Goal: Check status: Check status

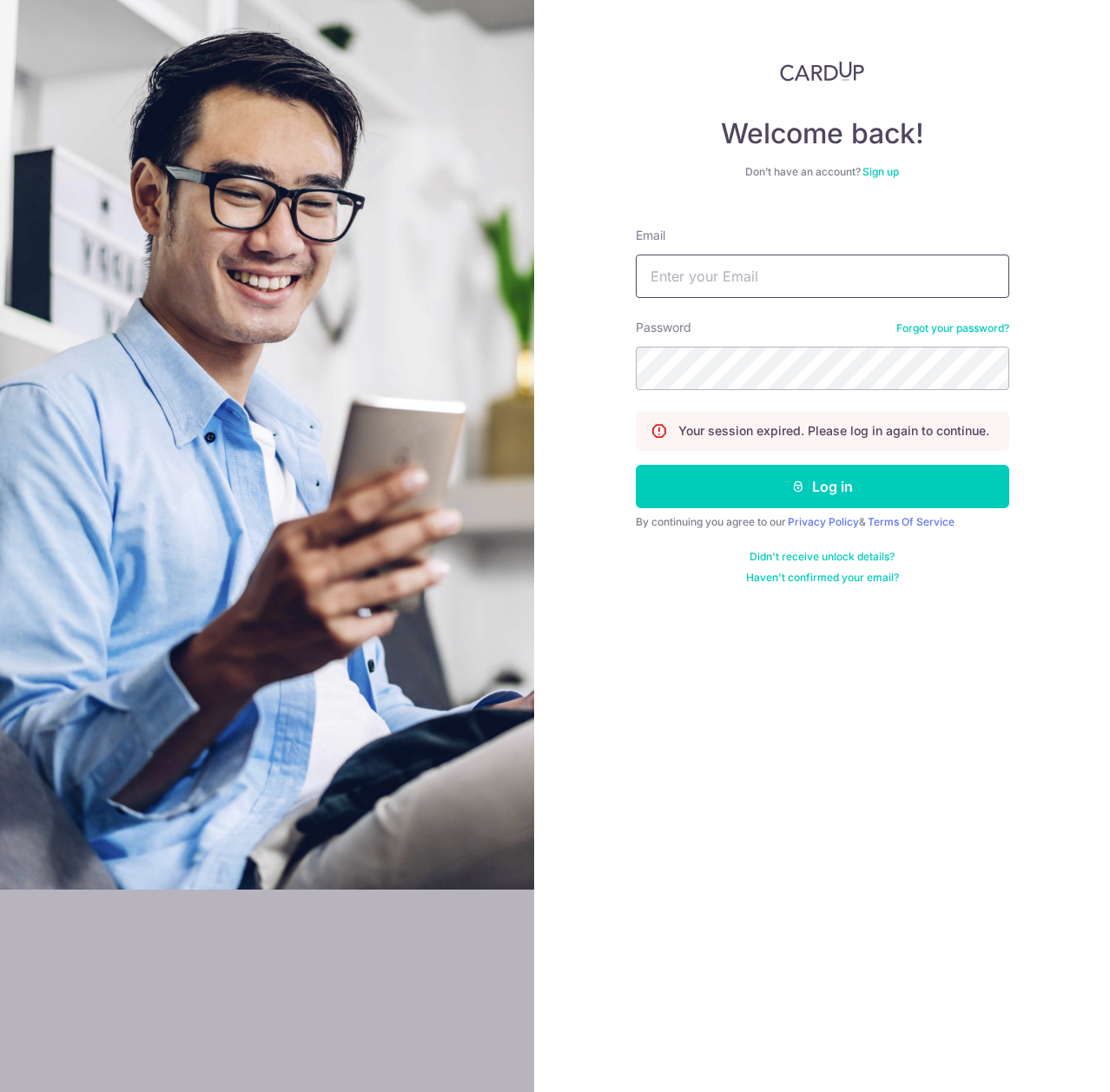
drag, startPoint x: 779, startPoint y: 265, endPoint x: 758, endPoint y: 288, distance: 31.1
click at [779, 265] on input "Email" at bounding box center [822, 276] width 373 height 43
type input "[EMAIL_ADDRESS][DOMAIN_NAME]"
click at [635, 465] on button "Log in" at bounding box center [822, 487] width 373 height 43
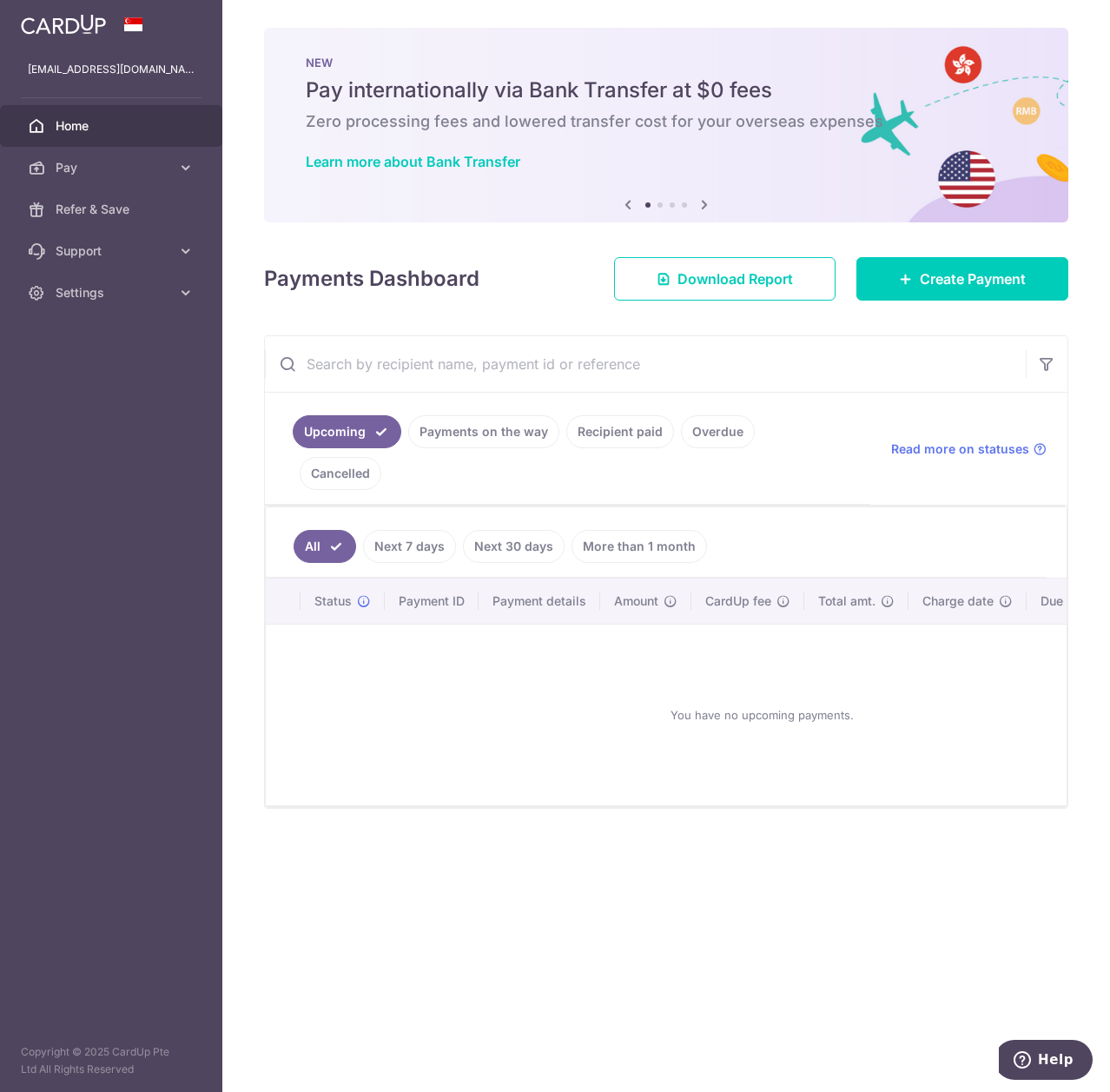
click at [470, 435] on link "Payments on the way" at bounding box center [483, 431] width 151 height 33
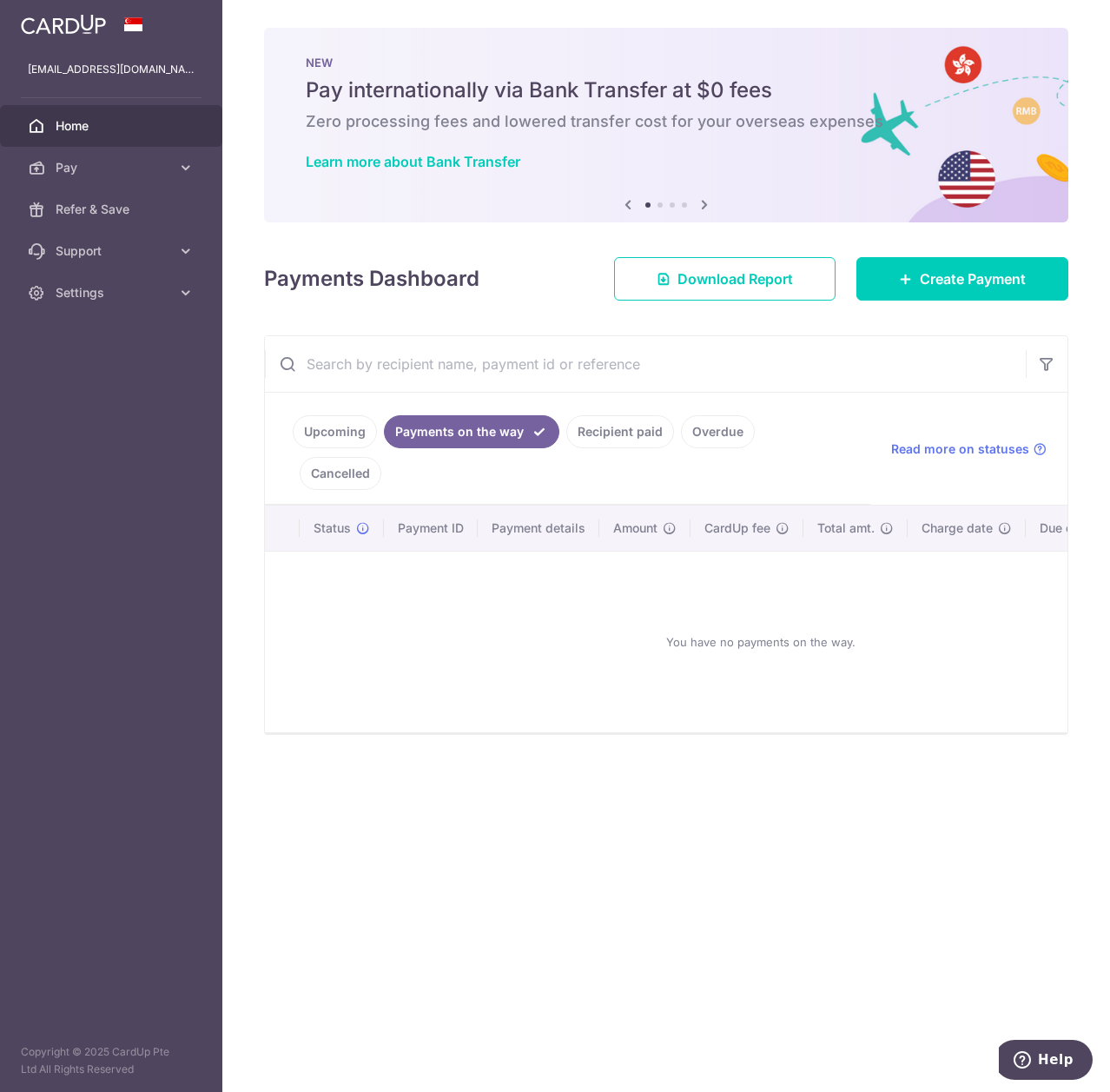
click at [580, 435] on link "Recipient paid" at bounding box center [620, 431] width 108 height 33
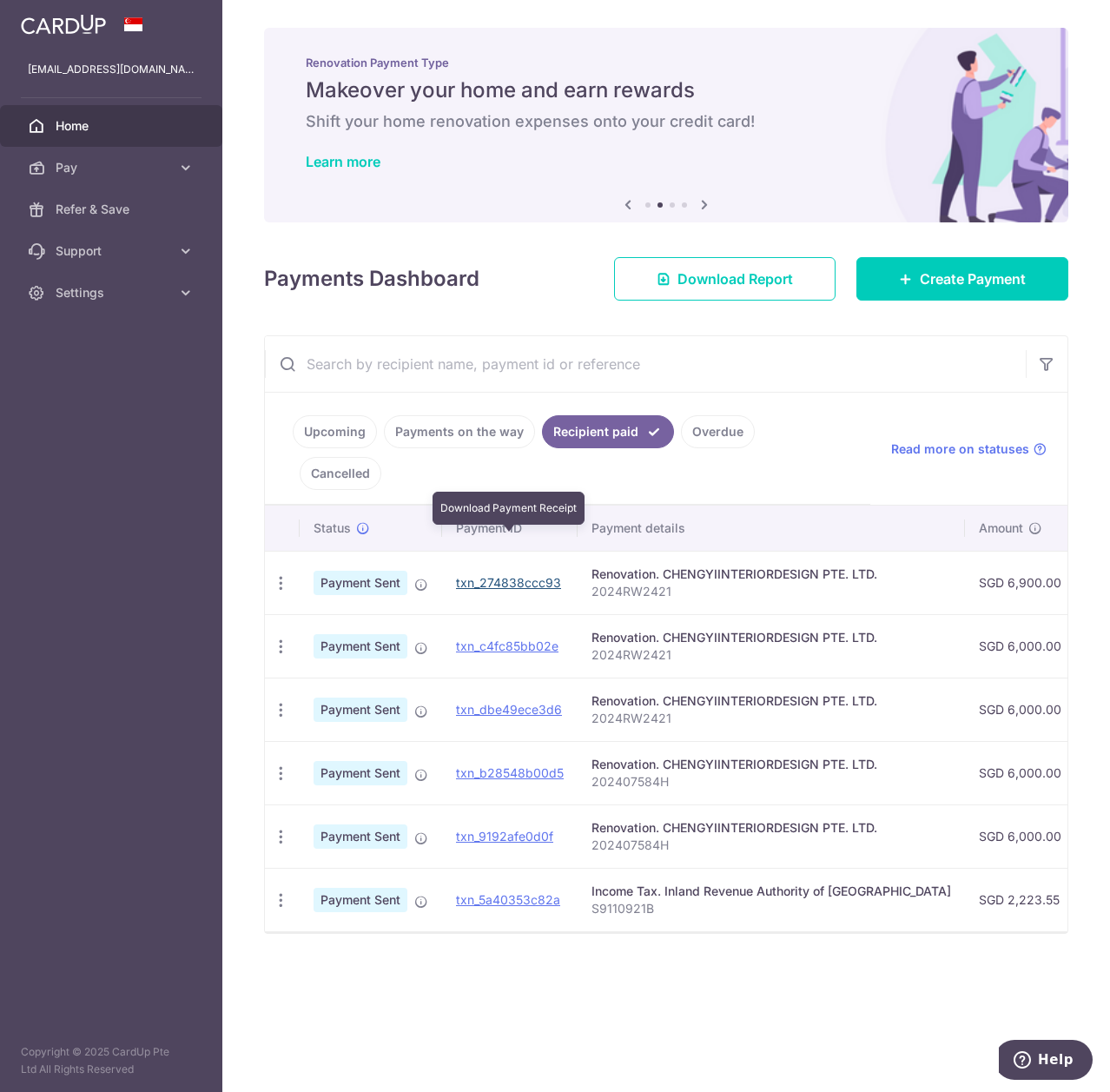
click at [513, 575] on link "txn_274838ccc93" at bounding box center [508, 582] width 105 height 15
